Goal: Navigation & Orientation: Find specific page/section

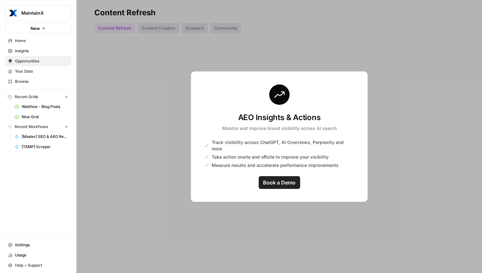
click at [25, 82] on span "Browse" at bounding box center [41, 82] width 53 height 6
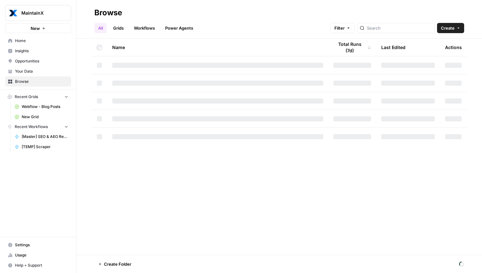
click at [32, 72] on span "Your Data" at bounding box center [41, 71] width 53 height 6
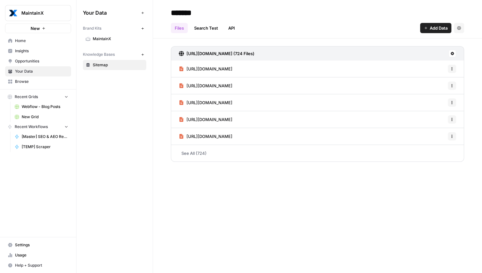
click at [108, 38] on span "MaintainX" at bounding box center [118, 39] width 51 height 6
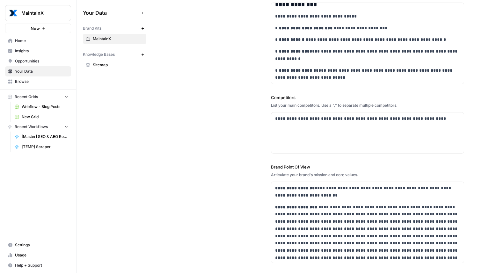
scroll to position [3, 0]
